Goal: Browse casually: Explore the website without a specific task or goal

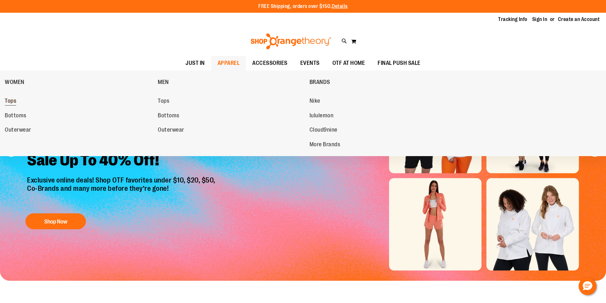
click at [24, 99] on link "Tops" at bounding box center [78, 100] width 147 height 11
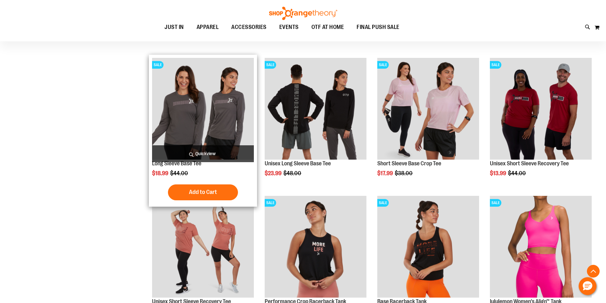
scroll to position [318, 0]
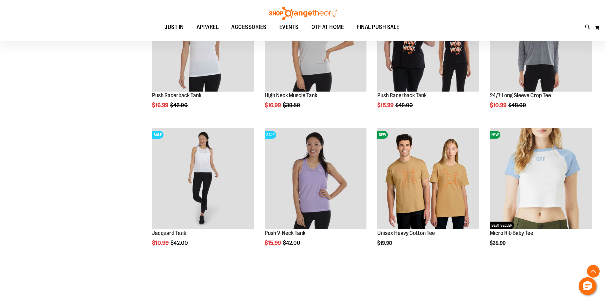
scroll to position [1113, 0]
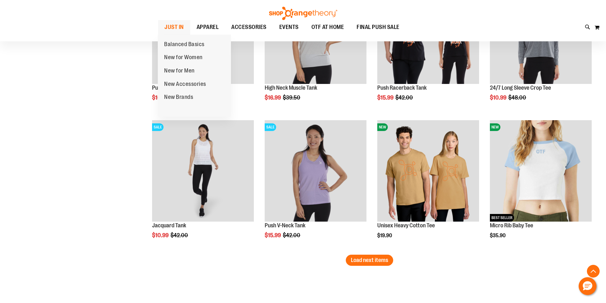
click at [177, 26] on span "JUST IN" at bounding box center [174, 27] width 19 height 14
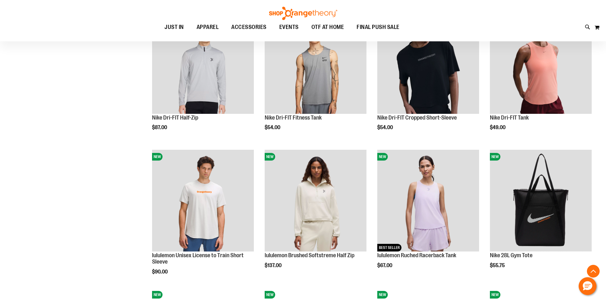
scroll to position [477, 0]
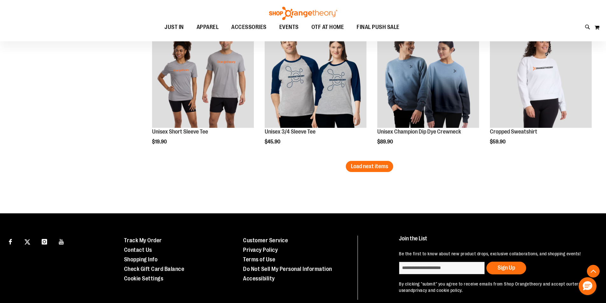
scroll to position [1173, 0]
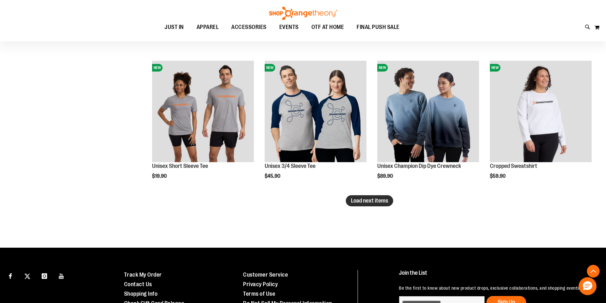
click at [360, 202] on span "Load next items" at bounding box center [369, 201] width 37 height 6
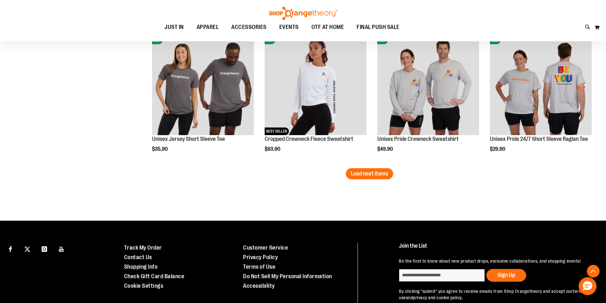
scroll to position [1618, 0]
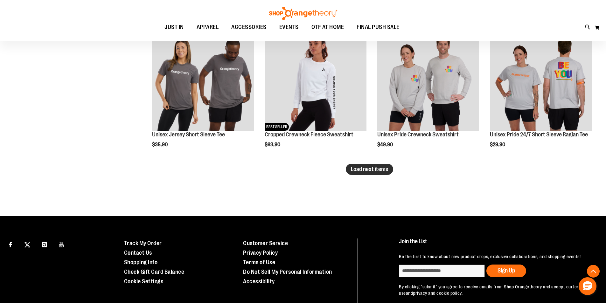
click at [375, 173] on button "Load next items" at bounding box center [369, 169] width 47 height 11
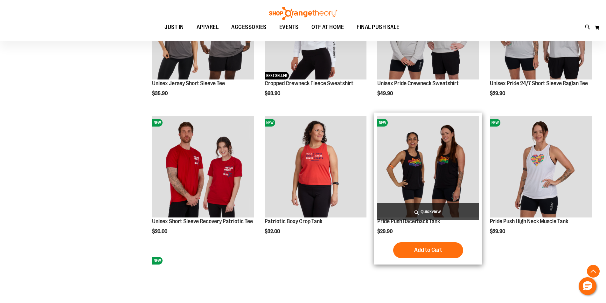
scroll to position [1778, 0]
